Goal: Transaction & Acquisition: Purchase product/service

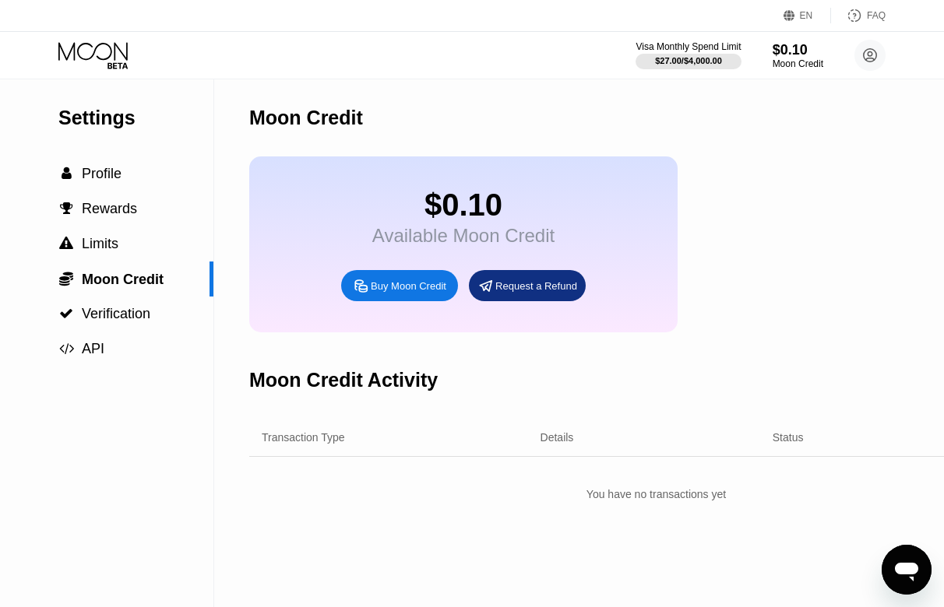
click at [414, 293] on div "Buy Moon Credit" at bounding box center [409, 285] width 76 height 13
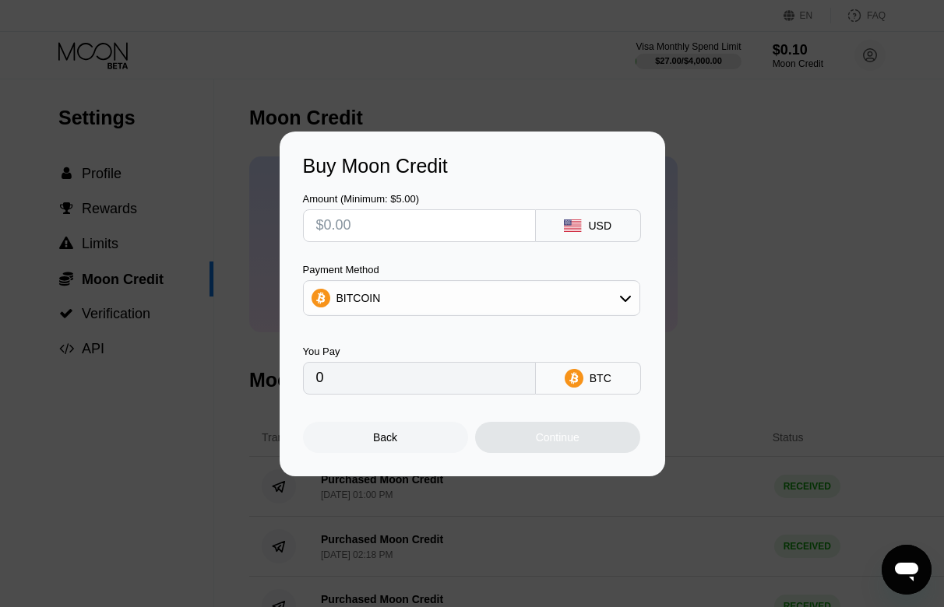
click at [410, 224] on input "text" at bounding box center [419, 225] width 206 height 31
type input "$5"
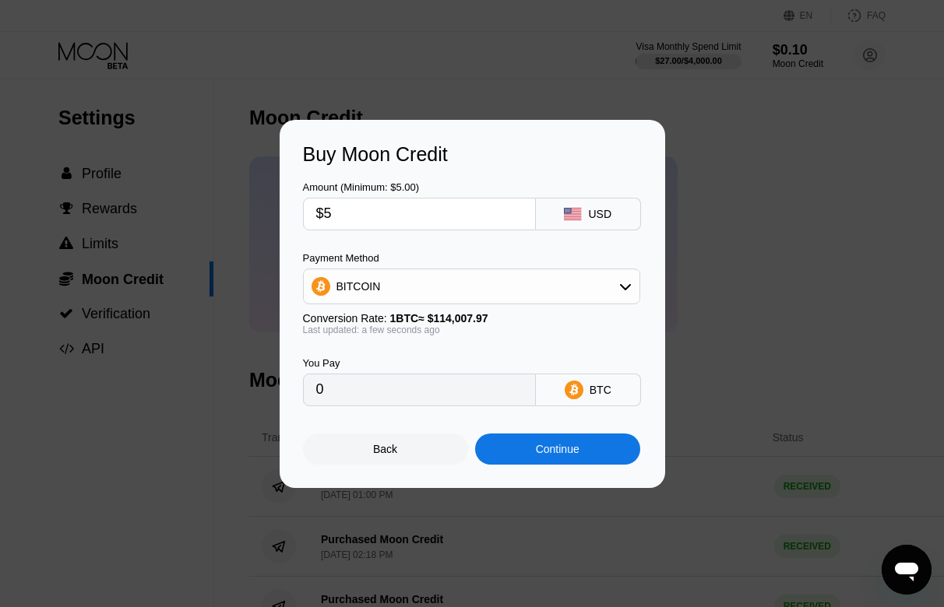
type input "0.00004386"
click at [413, 228] on div "$5" at bounding box center [419, 214] width 233 height 33
click at [374, 212] on input "$5" at bounding box center [419, 214] width 206 height 31
type input "$6"
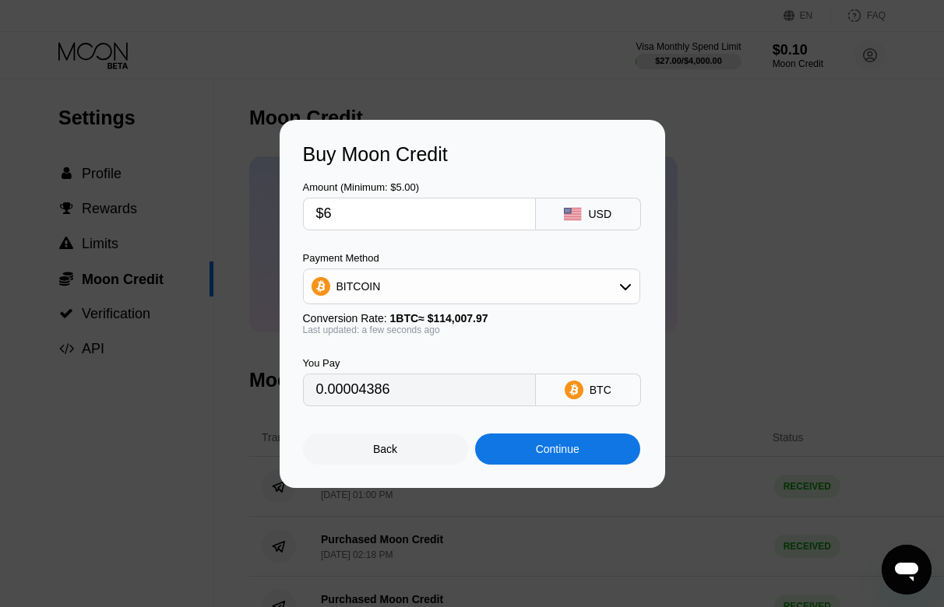
type input "0.00005263"
type input "$6"
click at [540, 450] on div "Continue" at bounding box center [558, 449] width 44 height 12
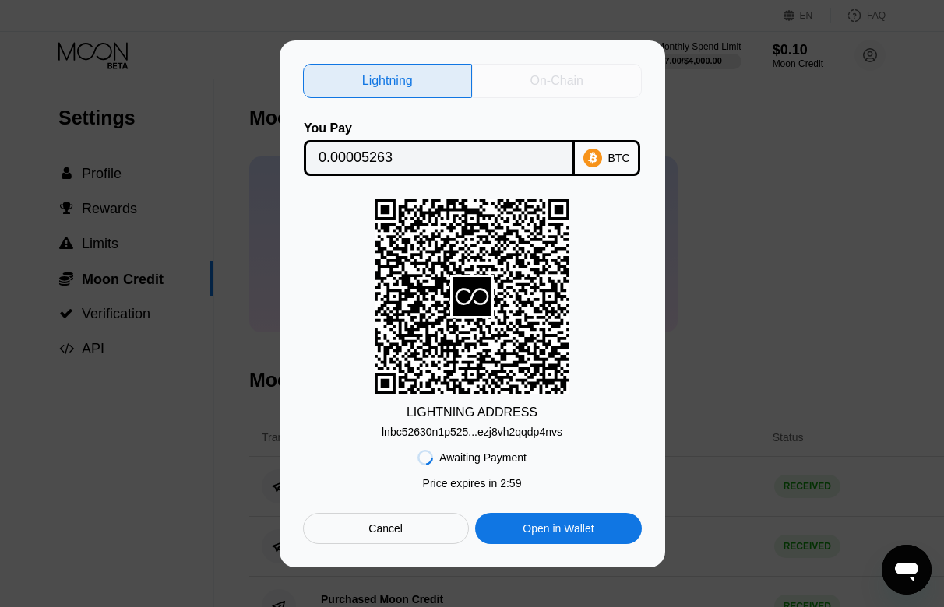
click at [539, 80] on div "On-Chain" at bounding box center [556, 81] width 53 height 16
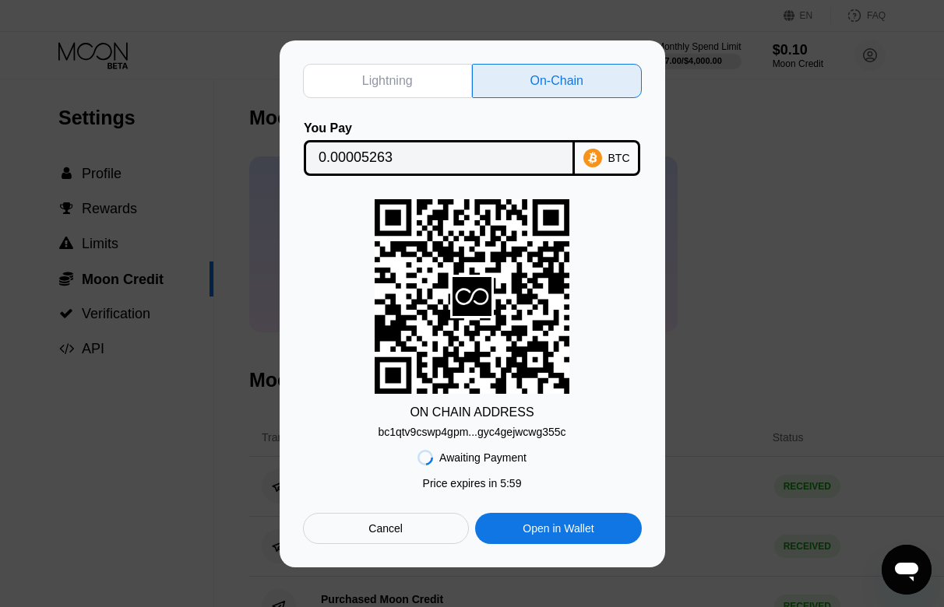
click at [483, 431] on div "bc1qtv9cswp4gpm...gyc4gejwcwg355c" at bounding box center [472, 432] width 188 height 12
click at [407, 142] on input "0.00005263" at bounding box center [438, 157] width 241 height 31
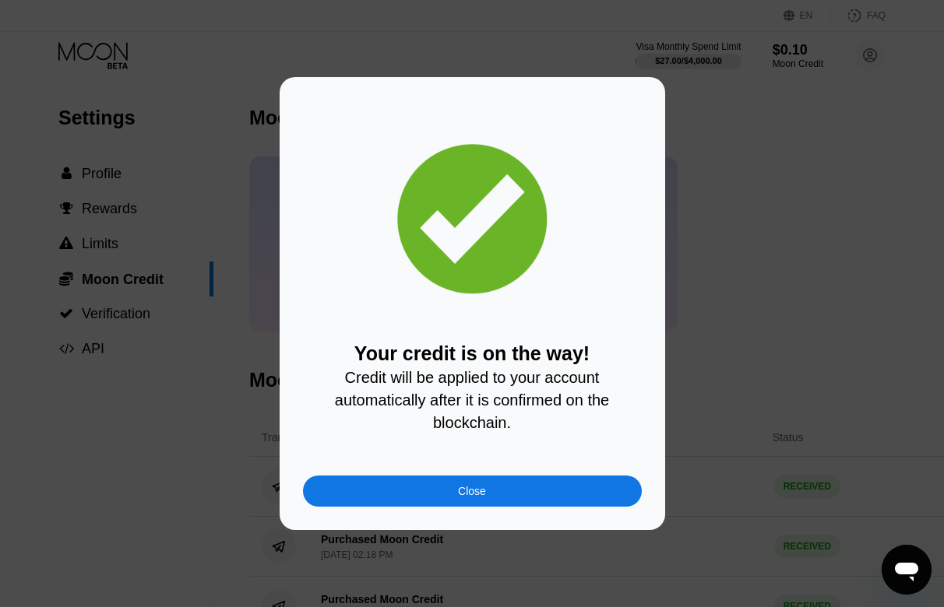
drag, startPoint x: 503, startPoint y: 496, endPoint x: 667, endPoint y: 407, distance: 186.7
click at [501, 496] on div "Close" at bounding box center [472, 491] width 339 height 31
